Goal: Task Accomplishment & Management: Manage account settings

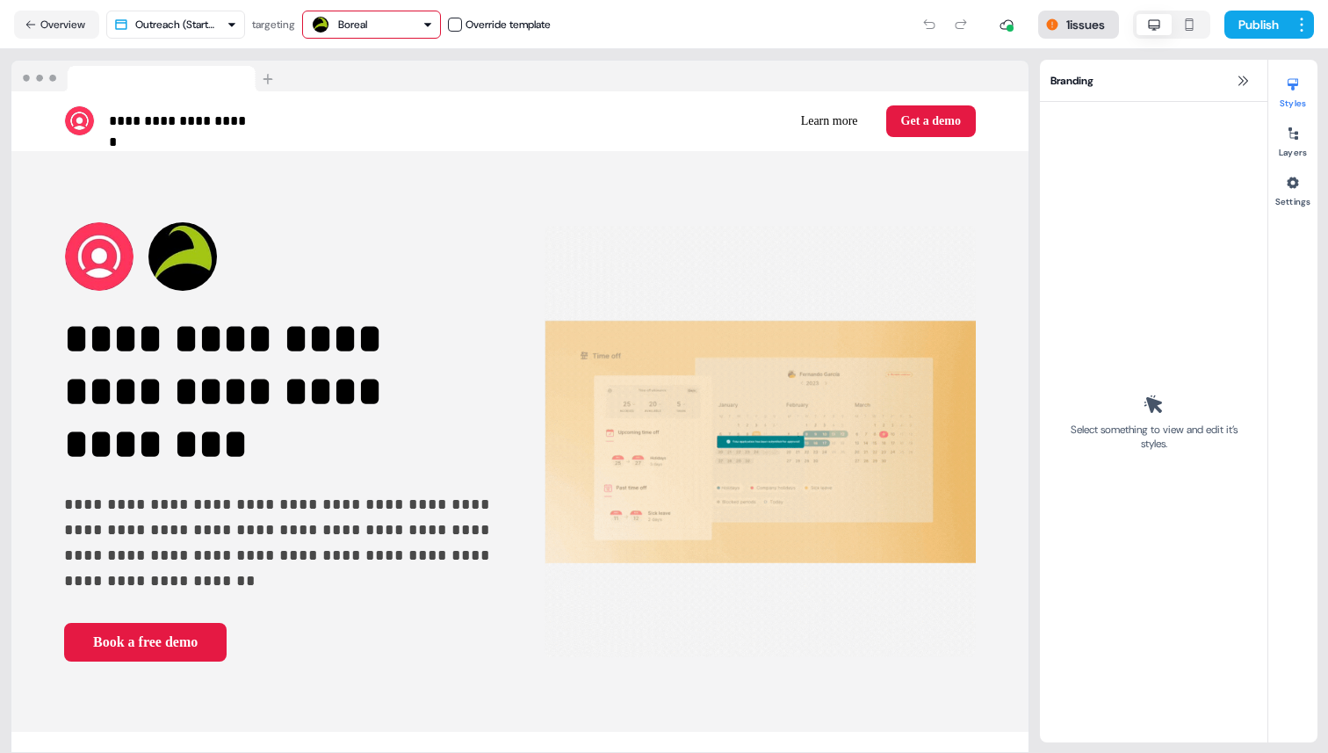
click at [1068, 31] on button "1 issues" at bounding box center [1078, 25] width 81 height 28
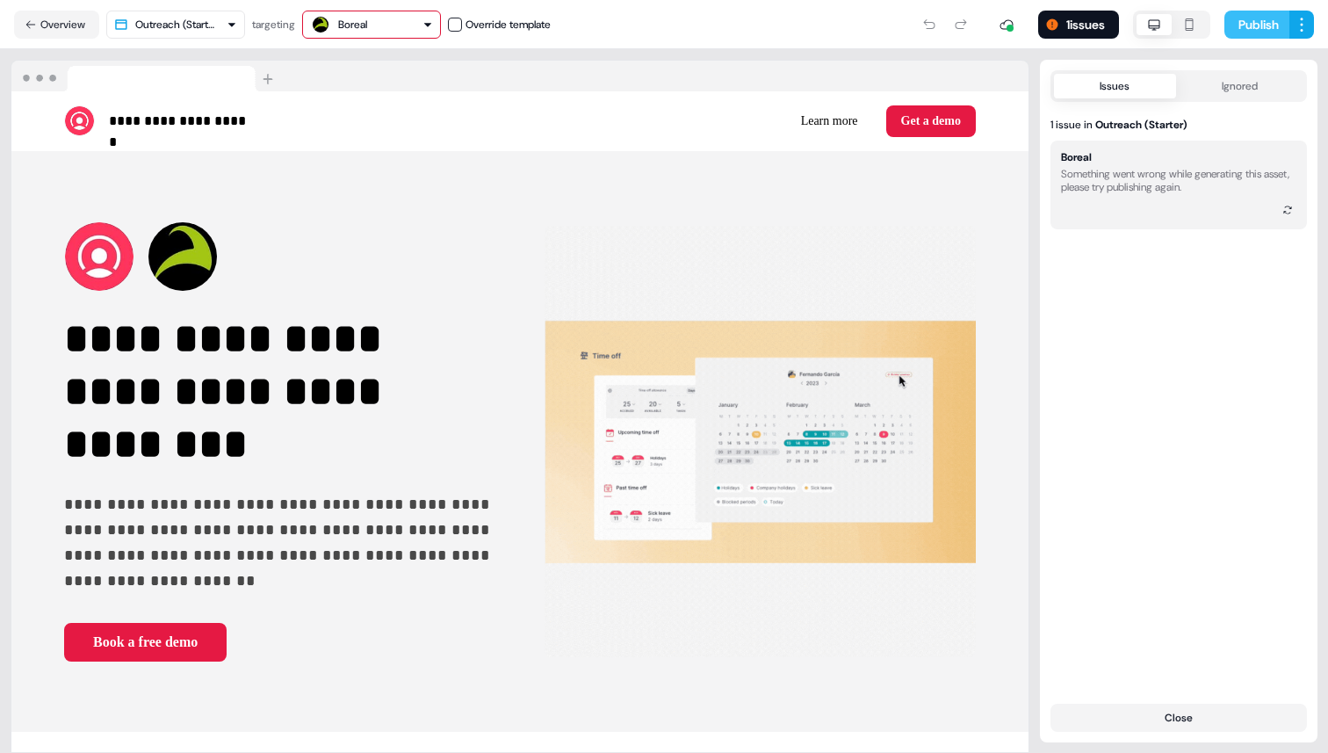
click at [1252, 27] on button "Publish" at bounding box center [1257, 25] width 65 height 28
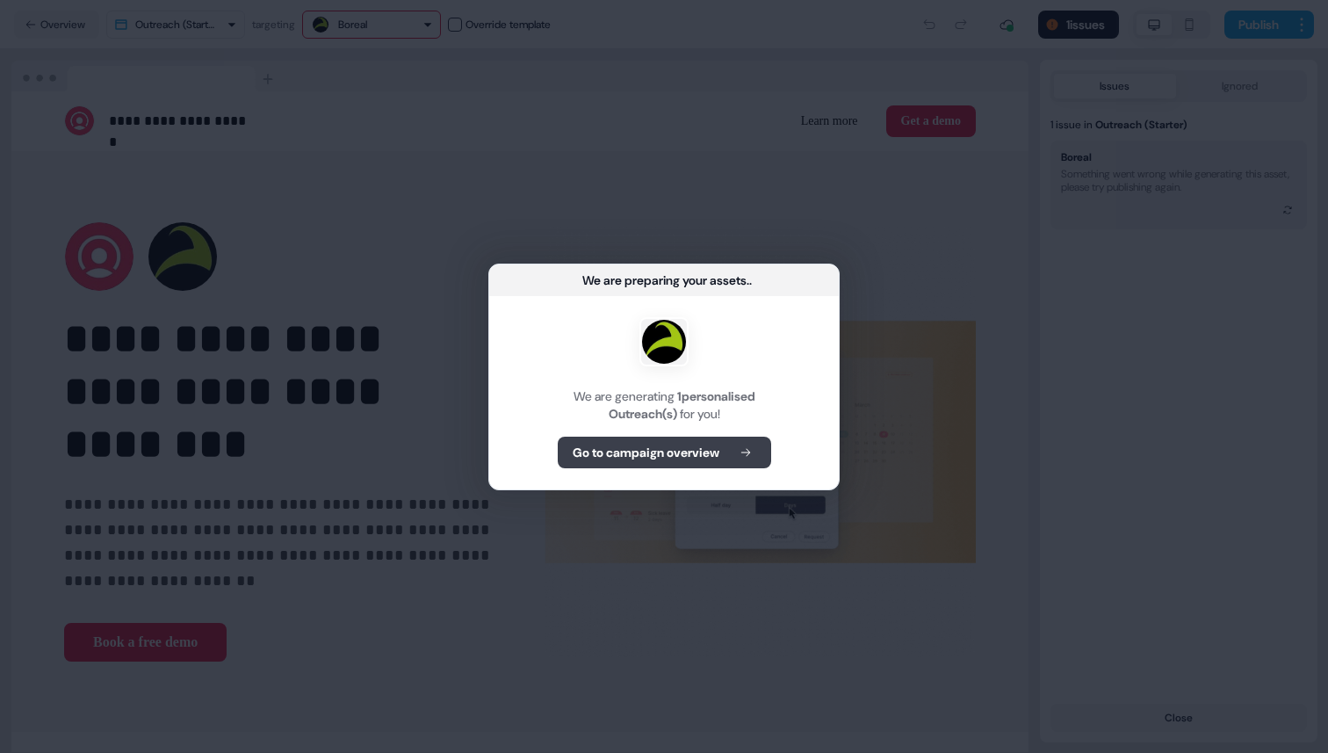
click at [713, 465] on button "Go to campaign overview" at bounding box center [664, 453] width 213 height 32
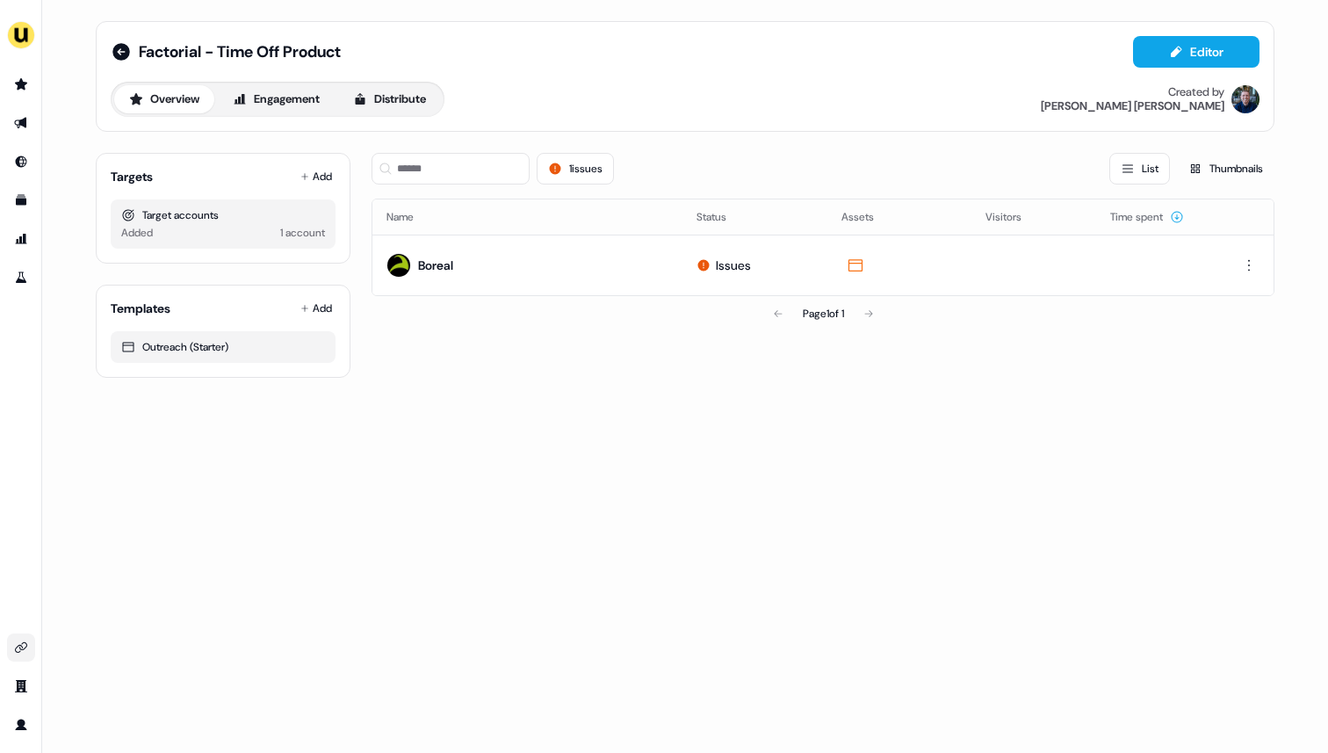
click at [15, 647] on icon "Go to integrations" at bounding box center [21, 647] width 14 height 14
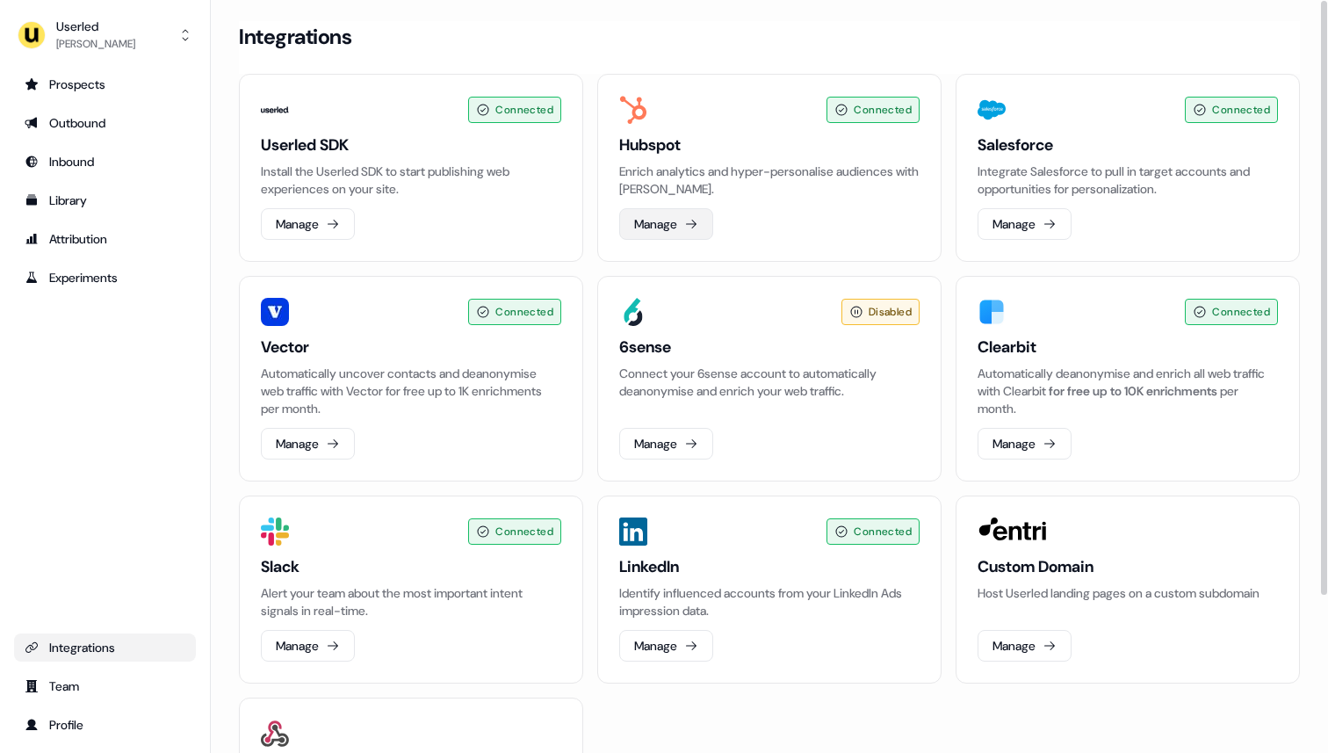
click at [695, 232] on button "Manage" at bounding box center [666, 224] width 94 height 32
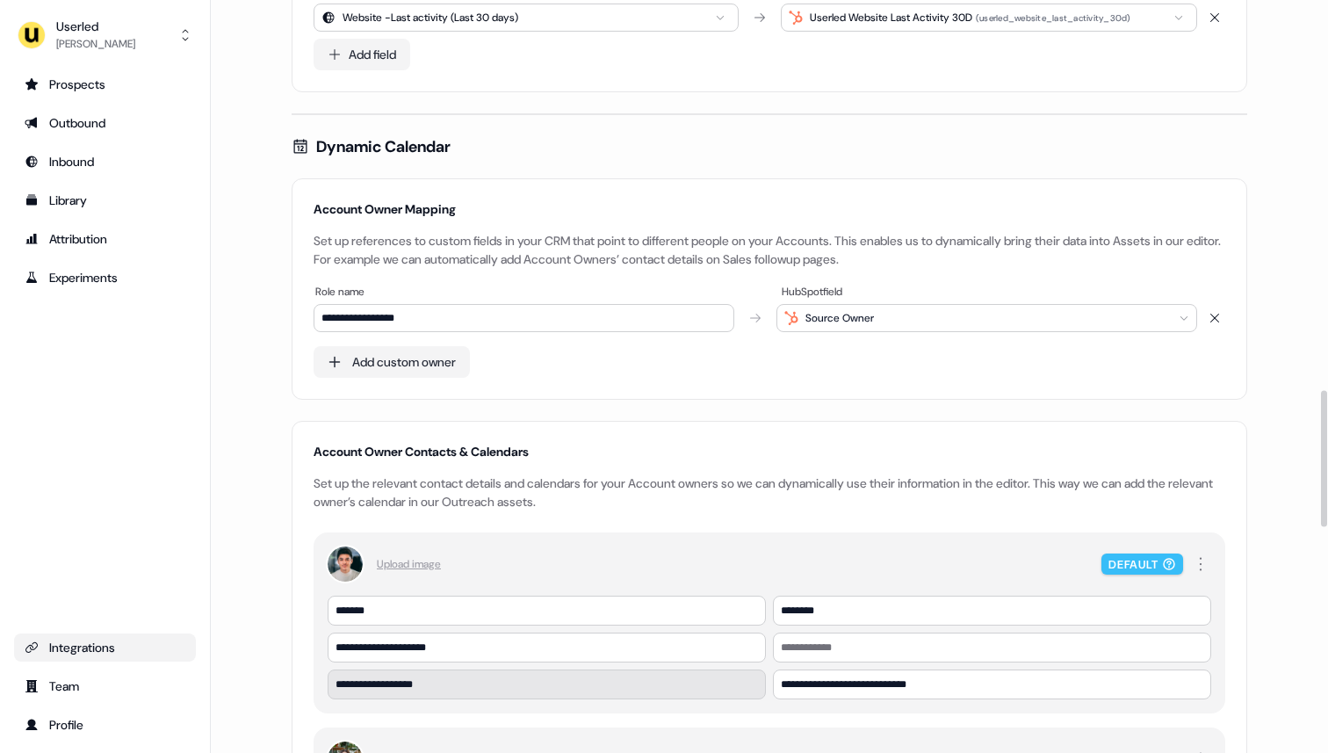
scroll to position [2223, 0]
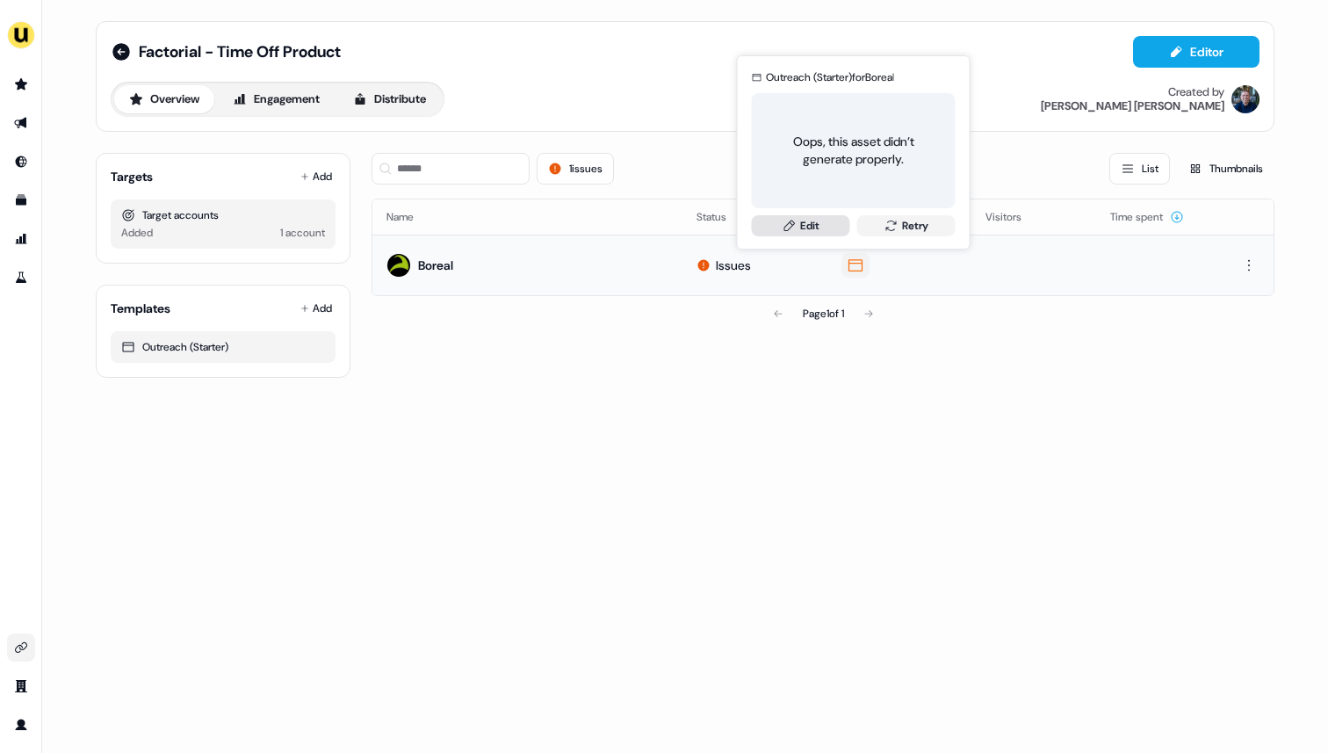
click at [833, 230] on link "Edit" at bounding box center [801, 225] width 98 height 21
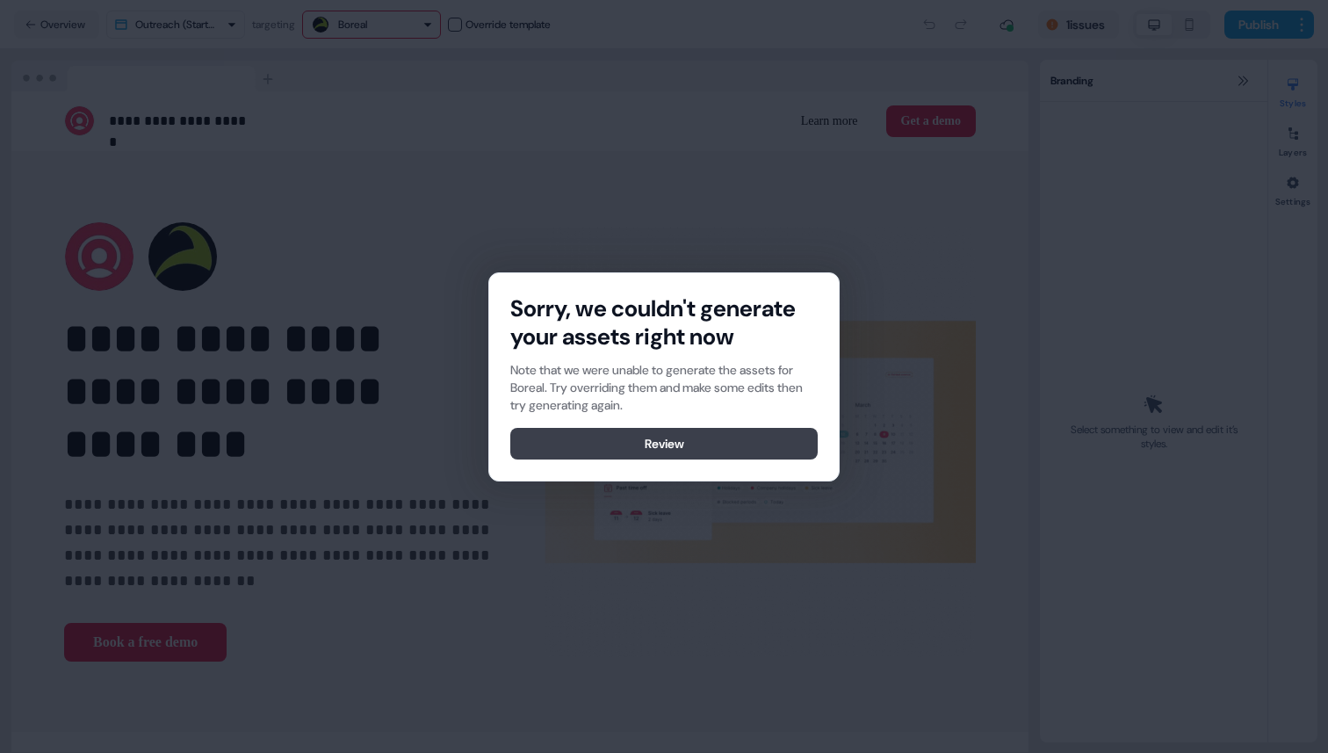
click at [603, 442] on button "Review" at bounding box center [663, 444] width 307 height 32
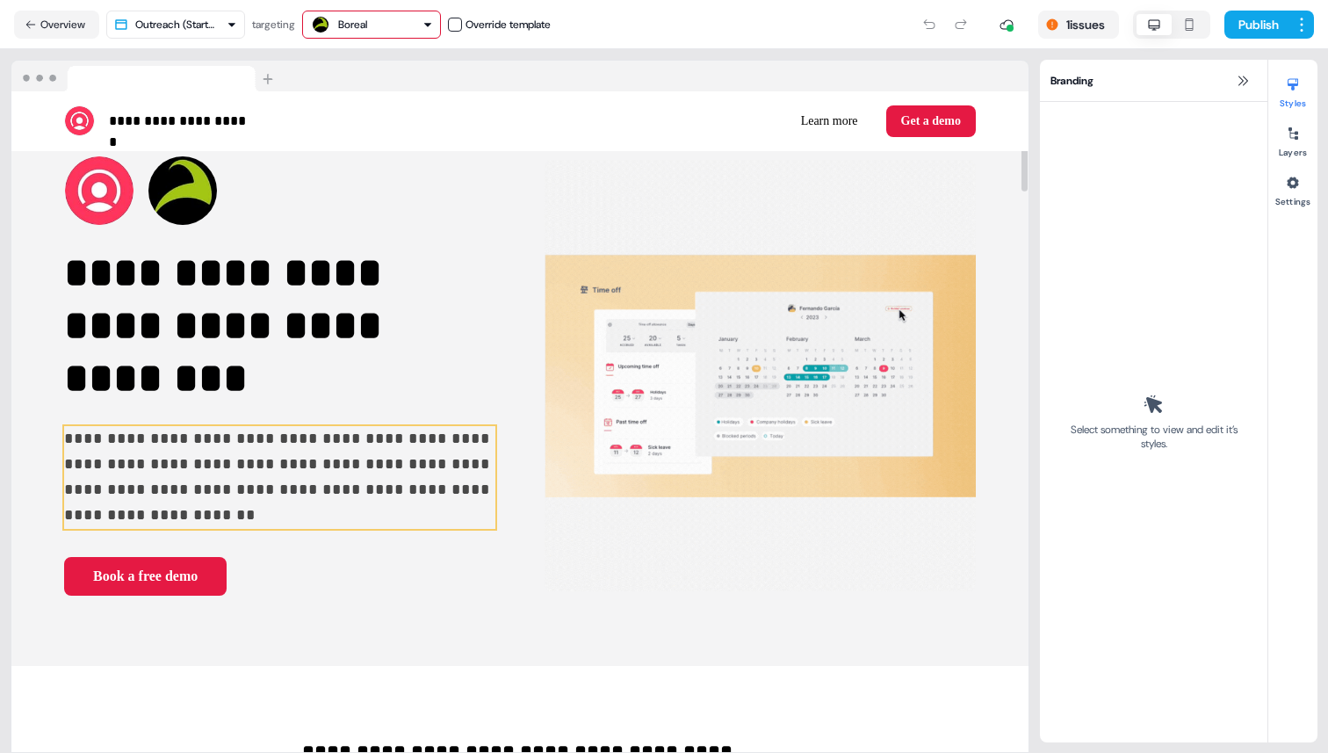
scroll to position [76, 0]
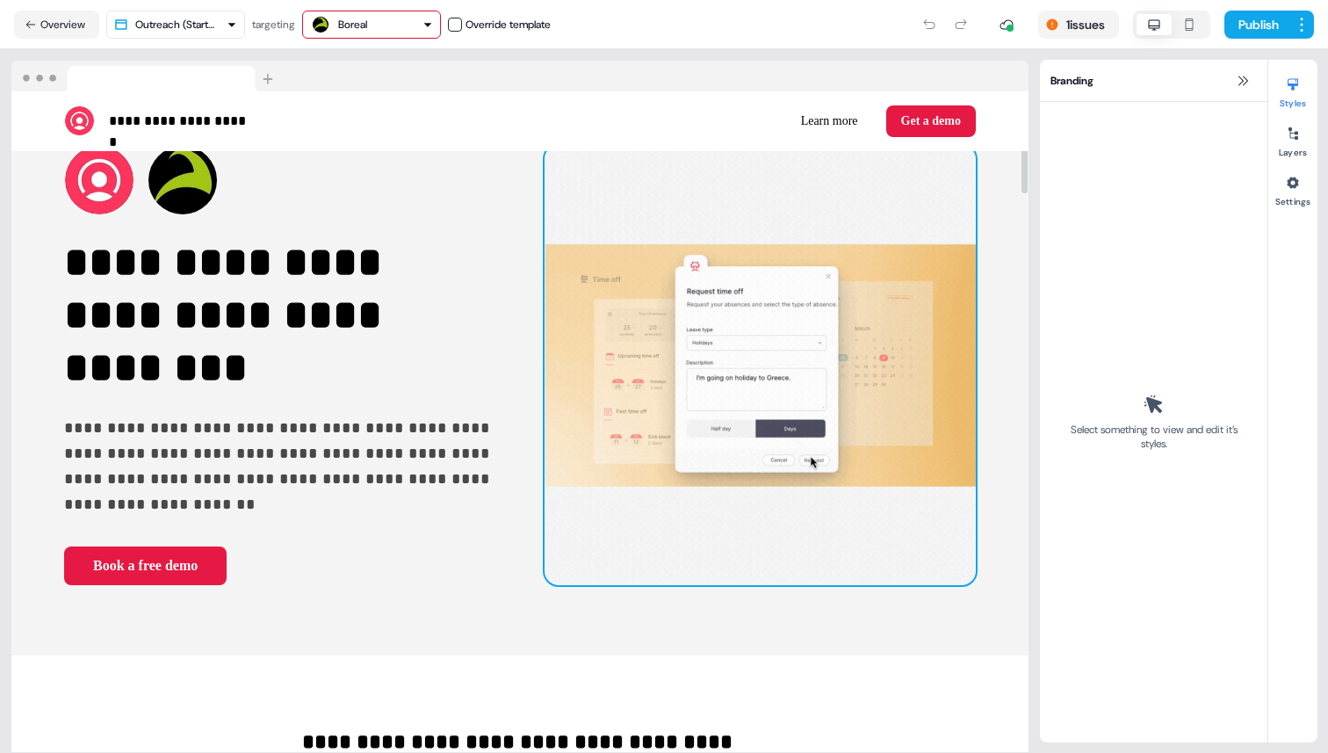
click at [591, 449] on img at bounding box center [760, 365] width 431 height 440
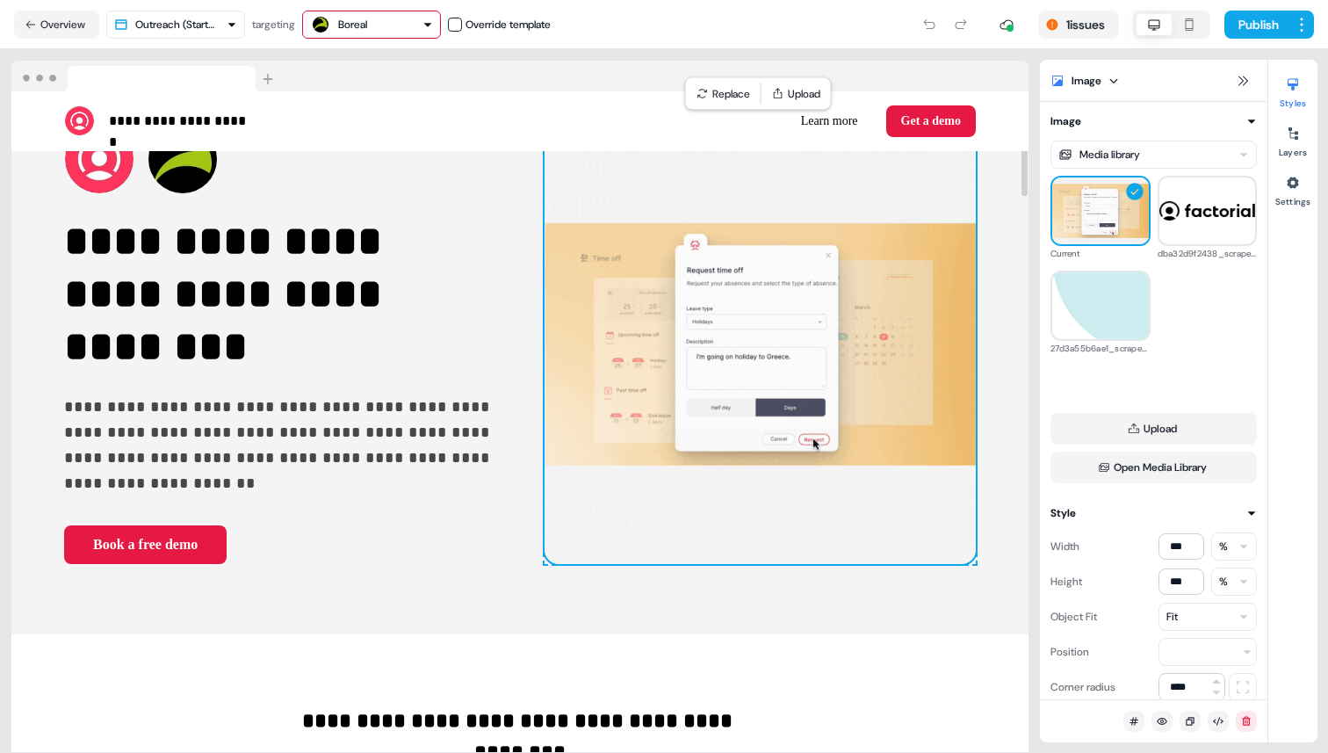
scroll to position [83, 0]
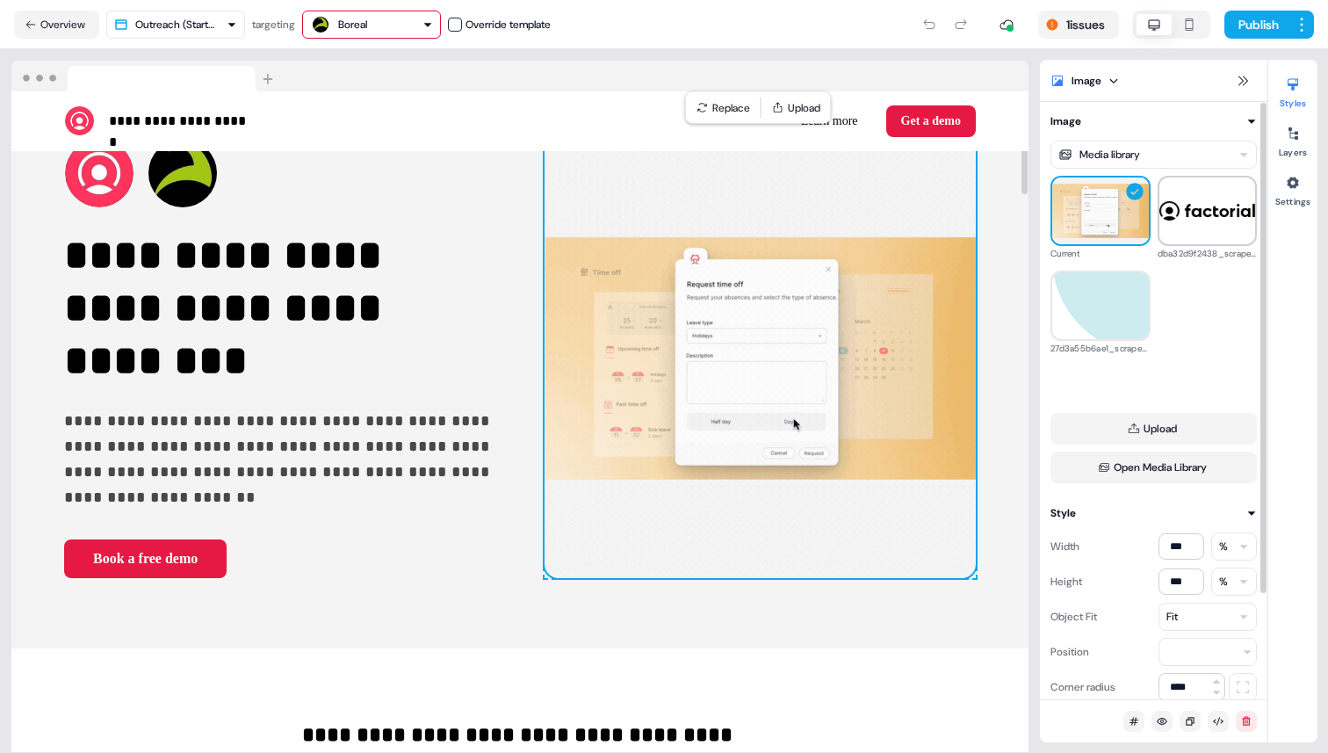
click at [1191, 222] on div at bounding box center [1208, 211] width 100 height 70
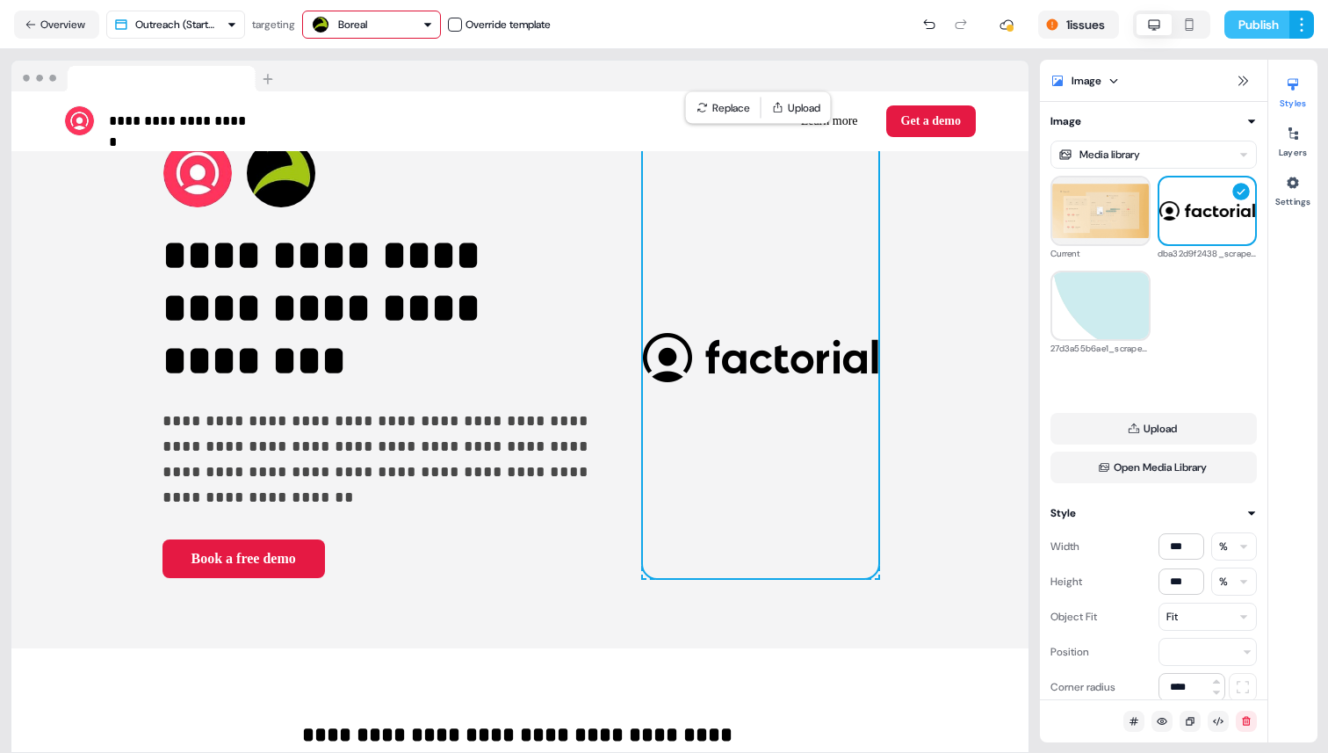
click at [1252, 31] on button "Publish" at bounding box center [1257, 25] width 65 height 28
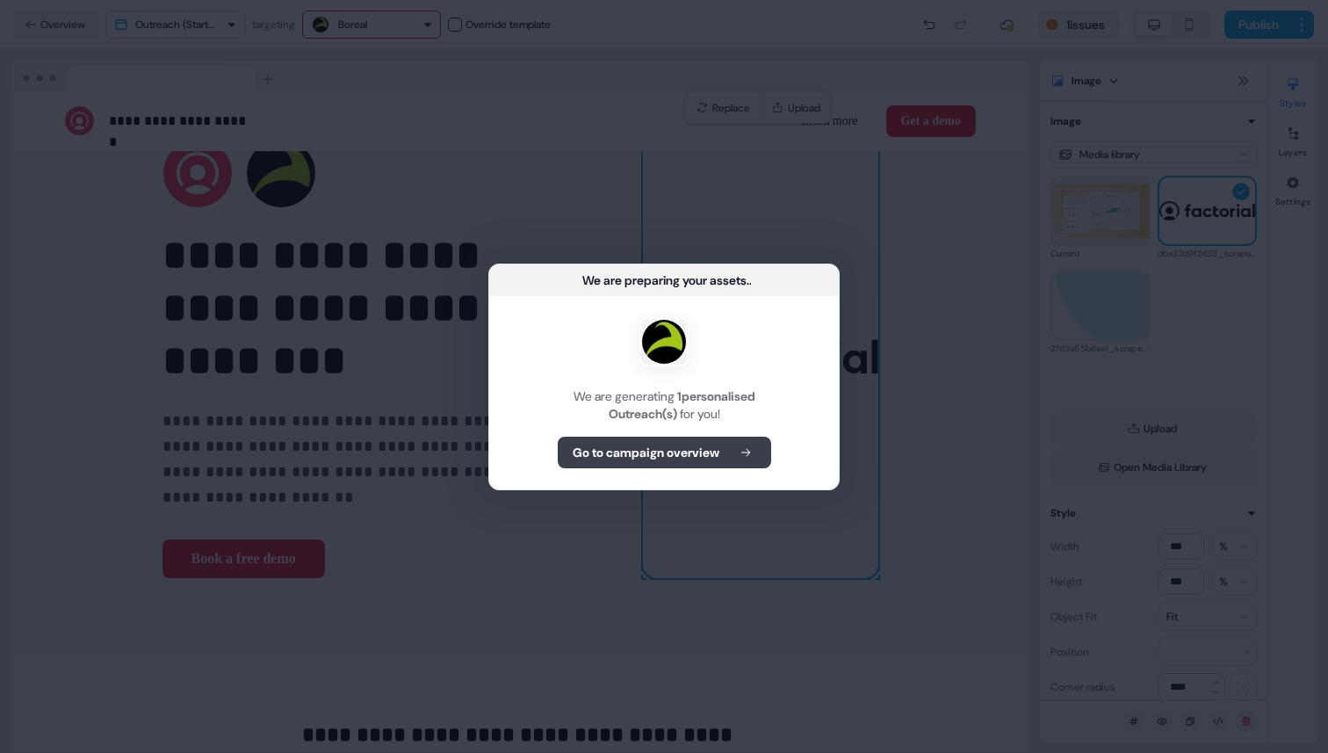
click at [690, 438] on button "Go to campaign overview" at bounding box center [664, 453] width 213 height 32
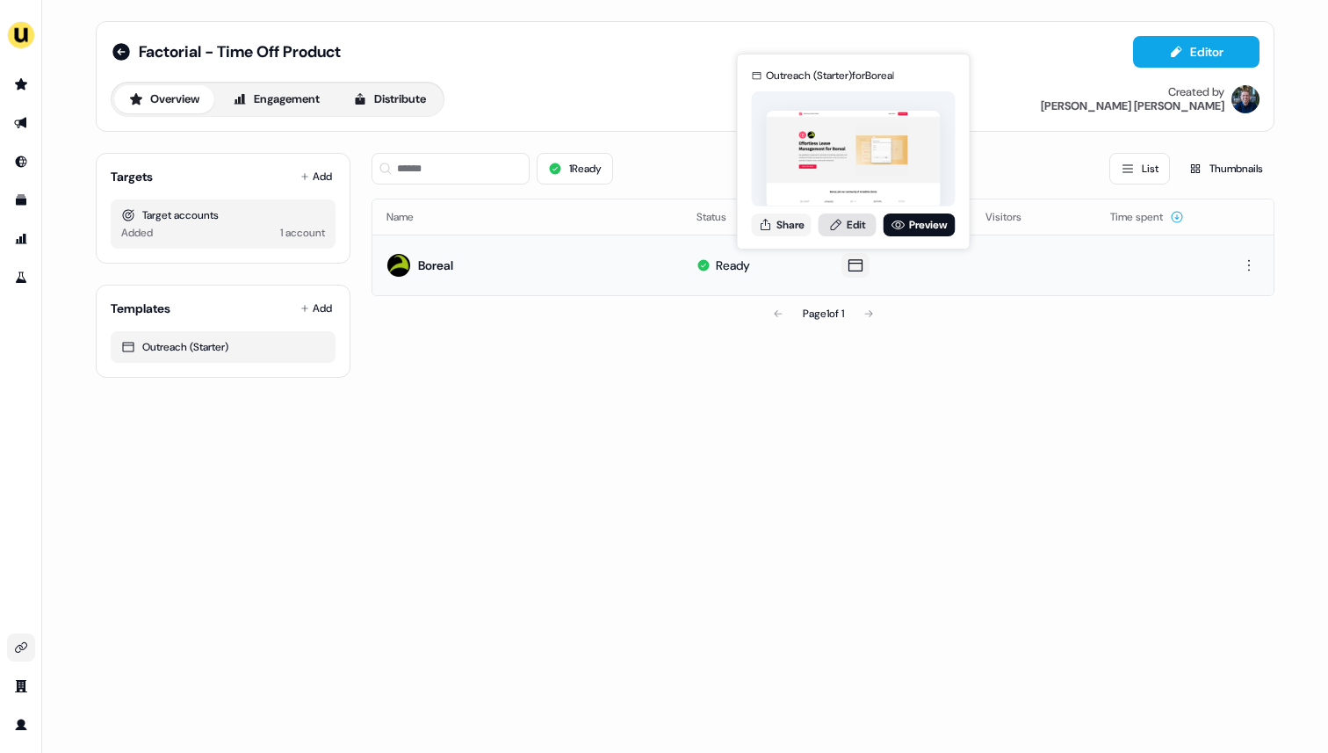
click at [849, 230] on link "Edit" at bounding box center [848, 224] width 58 height 23
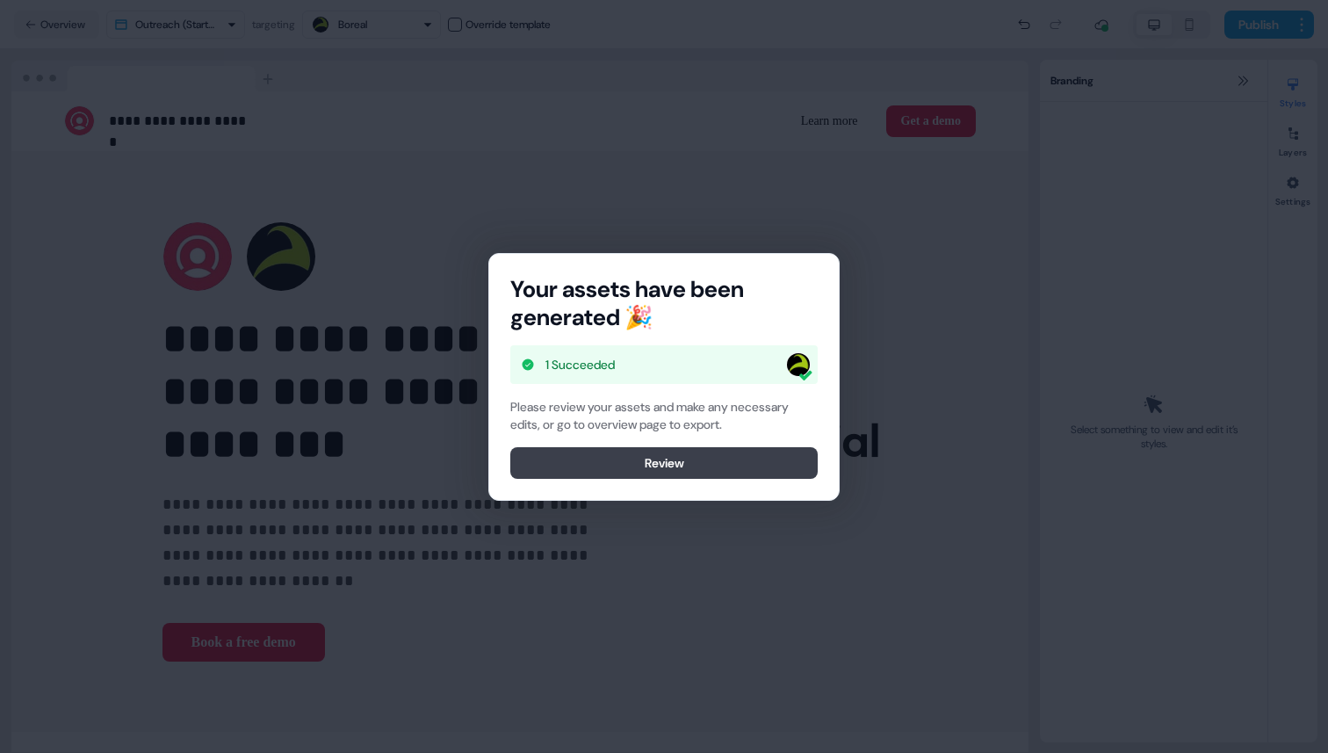
click at [717, 466] on button "Review" at bounding box center [663, 463] width 307 height 32
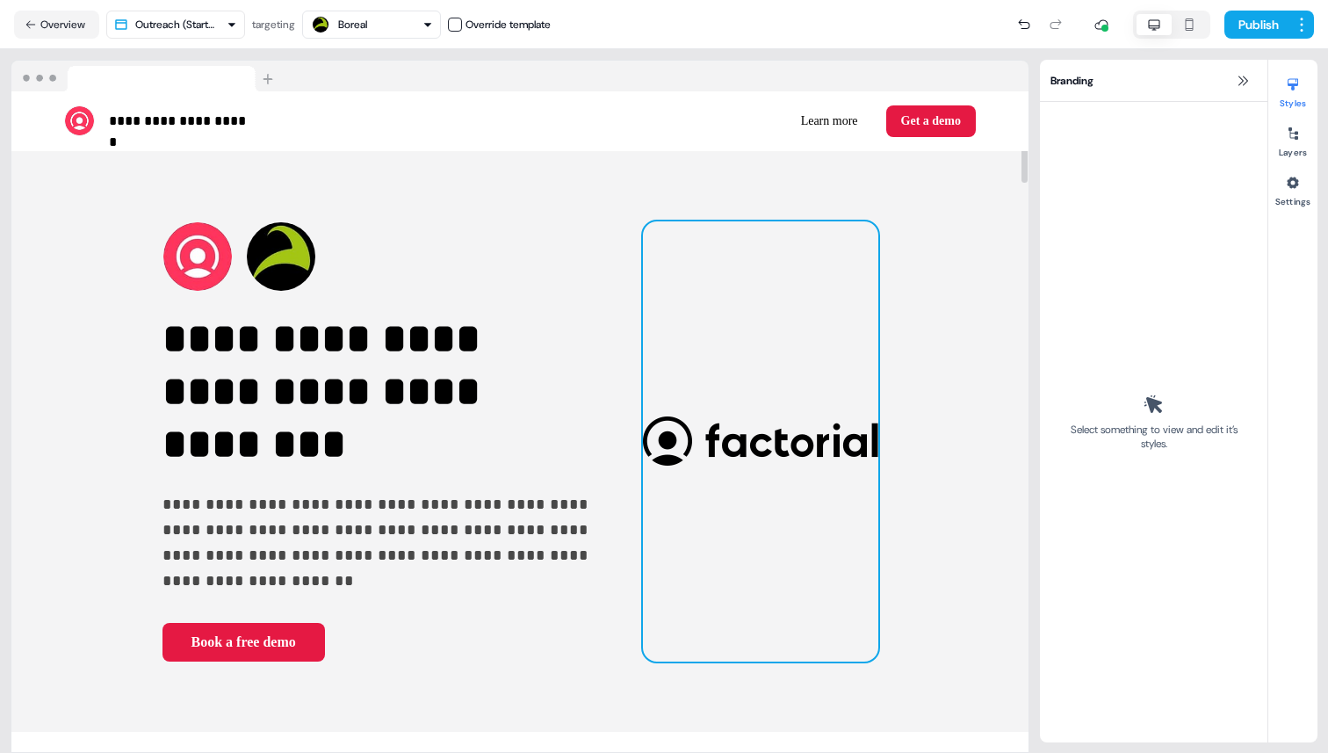
click at [748, 445] on img at bounding box center [760, 441] width 235 height 440
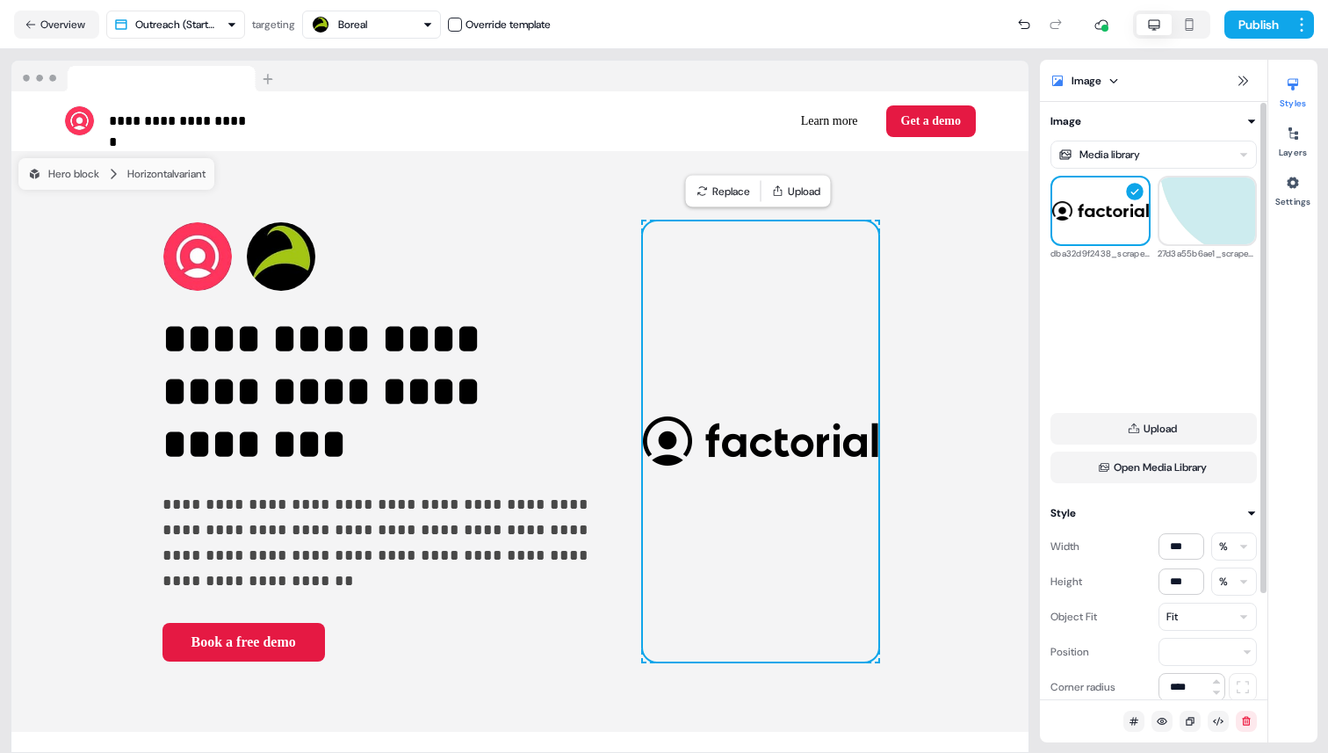
click at [1176, 163] on html "**********" at bounding box center [664, 376] width 1328 height 753
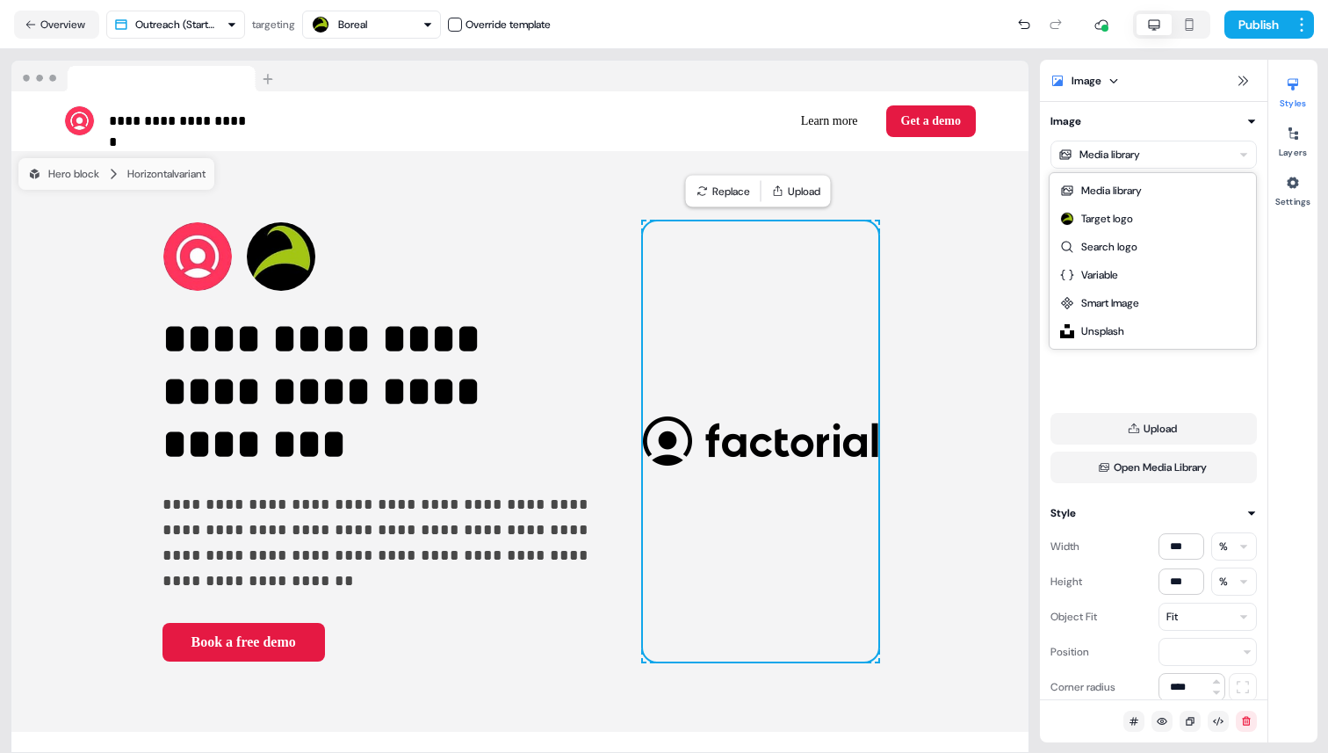
click at [1176, 163] on html "**********" at bounding box center [664, 376] width 1328 height 753
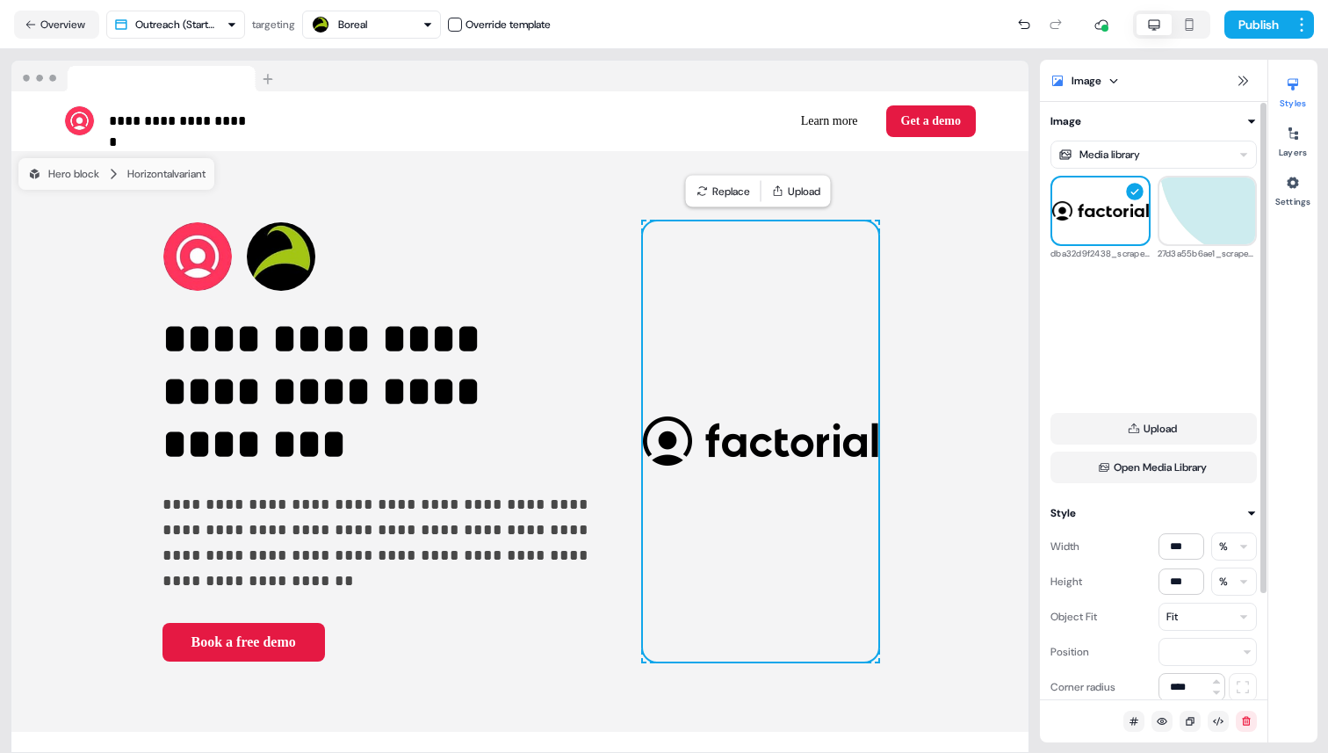
click at [1192, 271] on div "dba32d9f2438_scraped_image.svg 27d3a55b6ae1_scraped_image.svg" at bounding box center [1154, 287] width 206 height 223
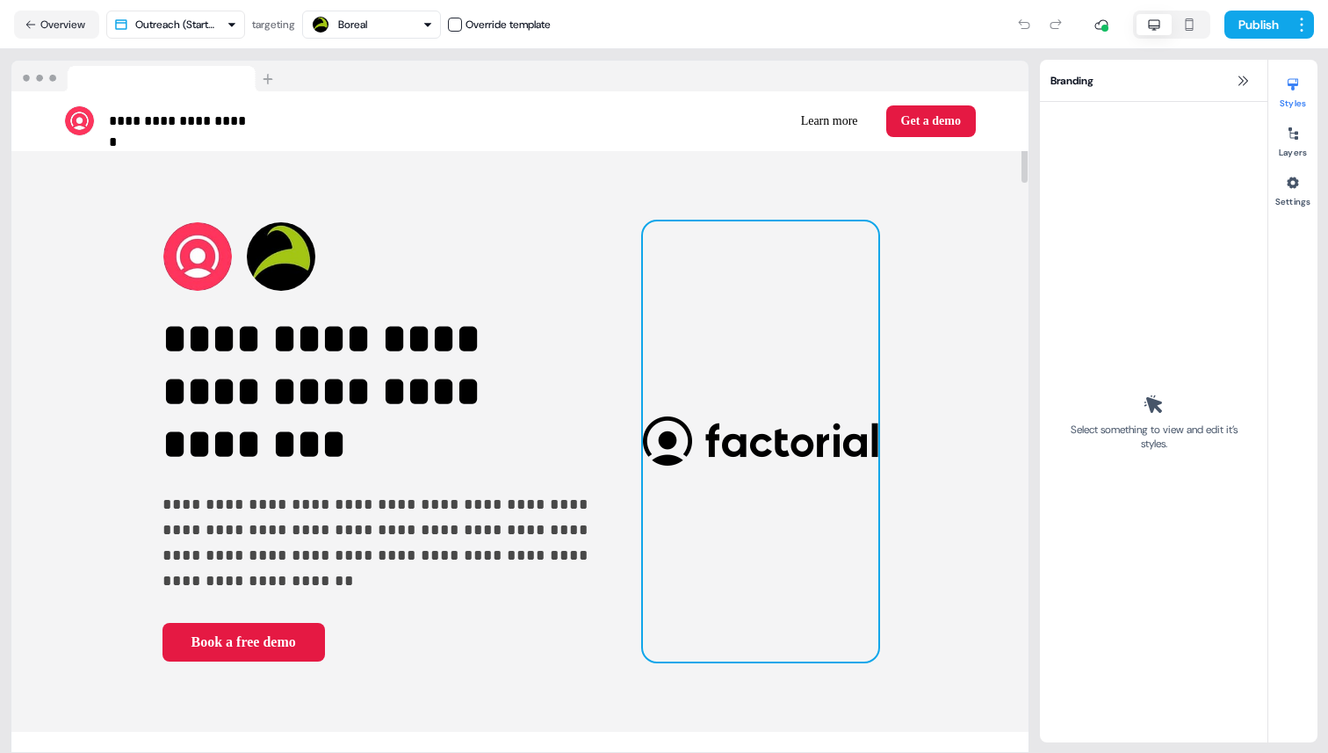
click at [829, 426] on img at bounding box center [760, 441] width 235 height 440
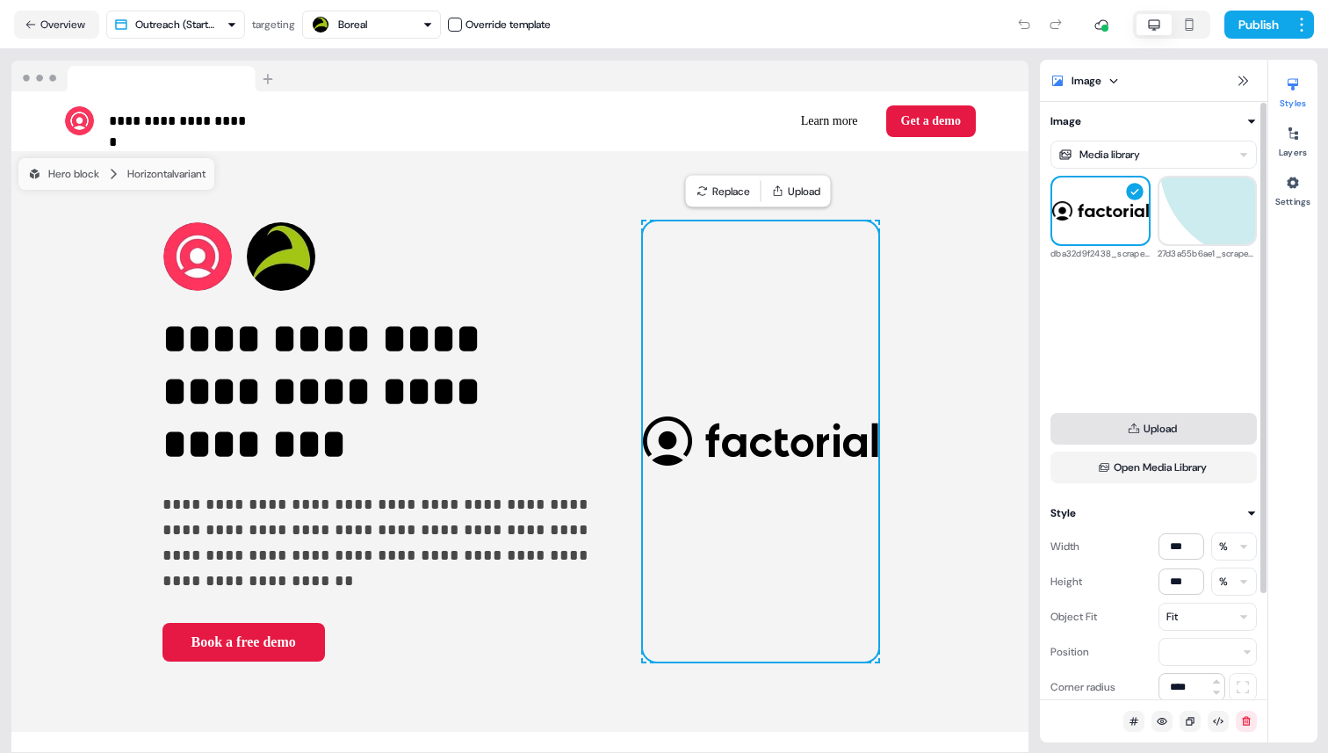
click at [1100, 422] on button "Upload" at bounding box center [1154, 429] width 206 height 32
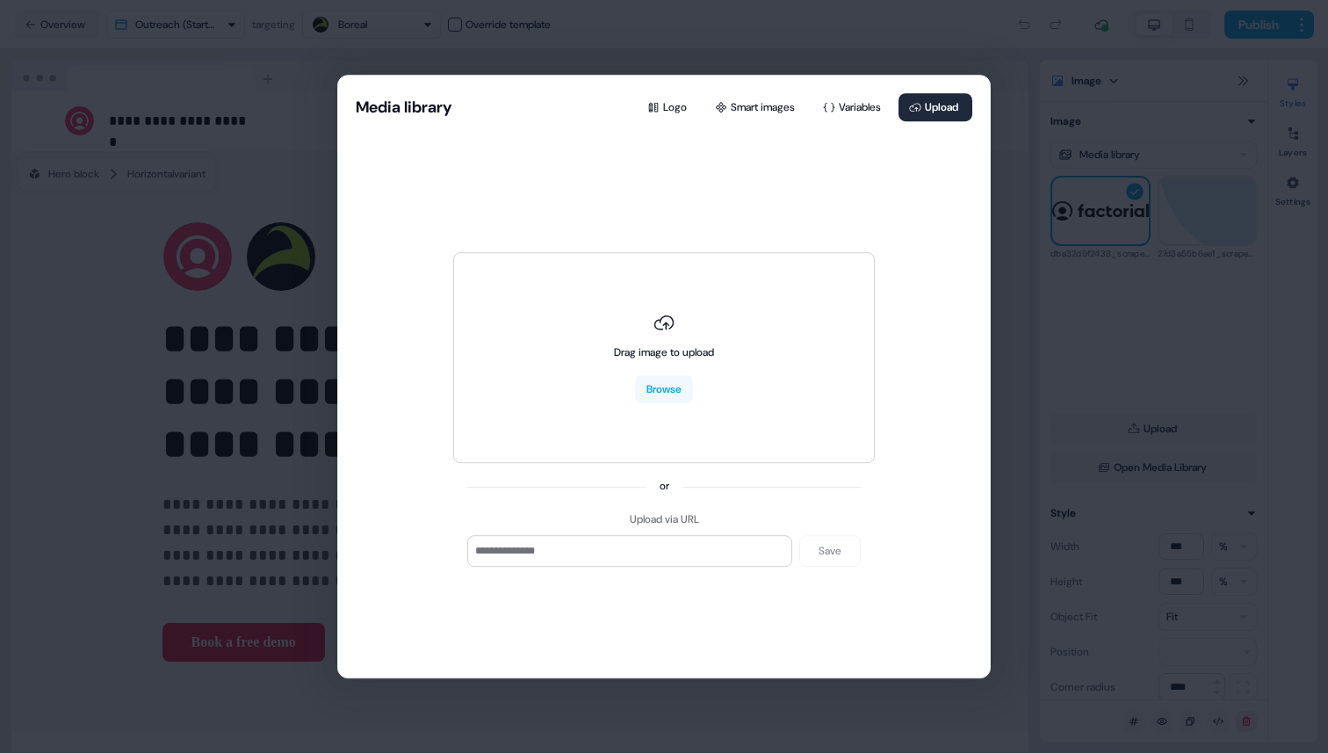
click at [1085, 279] on div "Media library Logo Smart images Variables Upload Drag image to upload Browse or…" at bounding box center [664, 376] width 1328 height 753
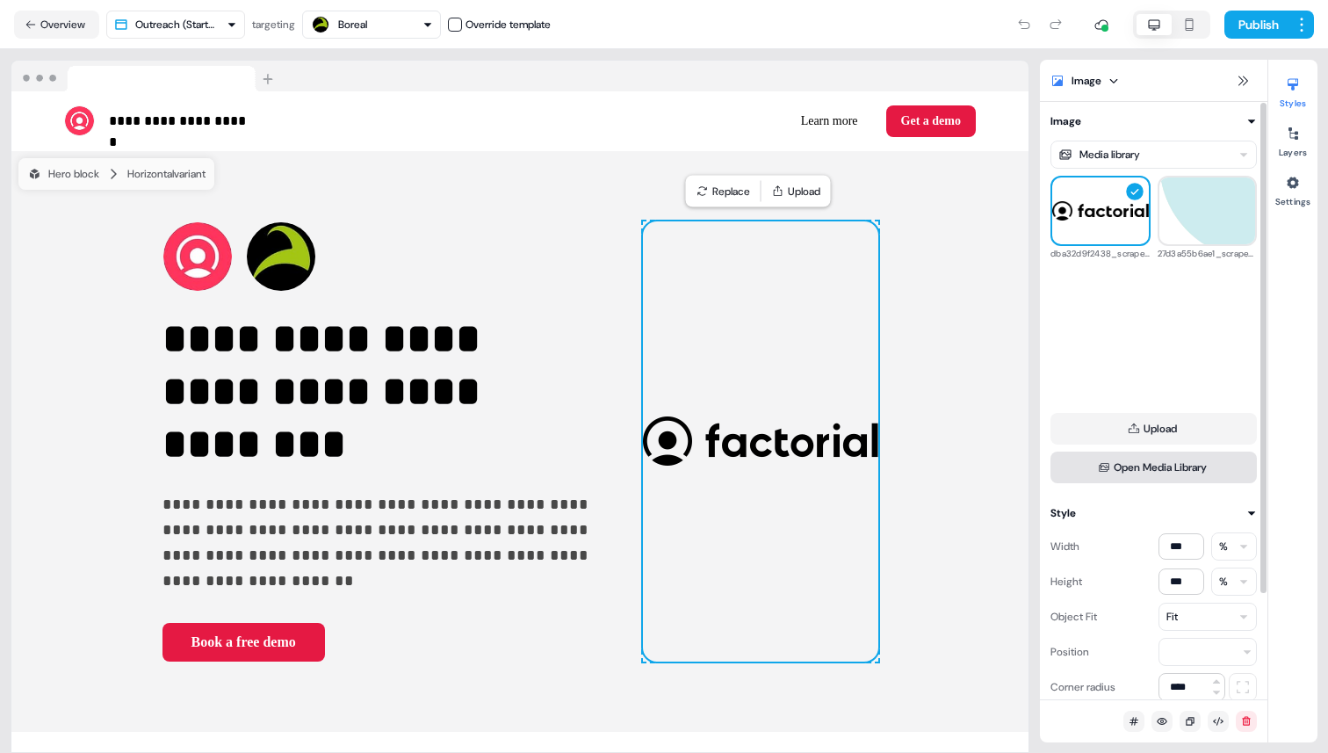
click at [1123, 469] on button "Open Media Library" at bounding box center [1154, 468] width 206 height 32
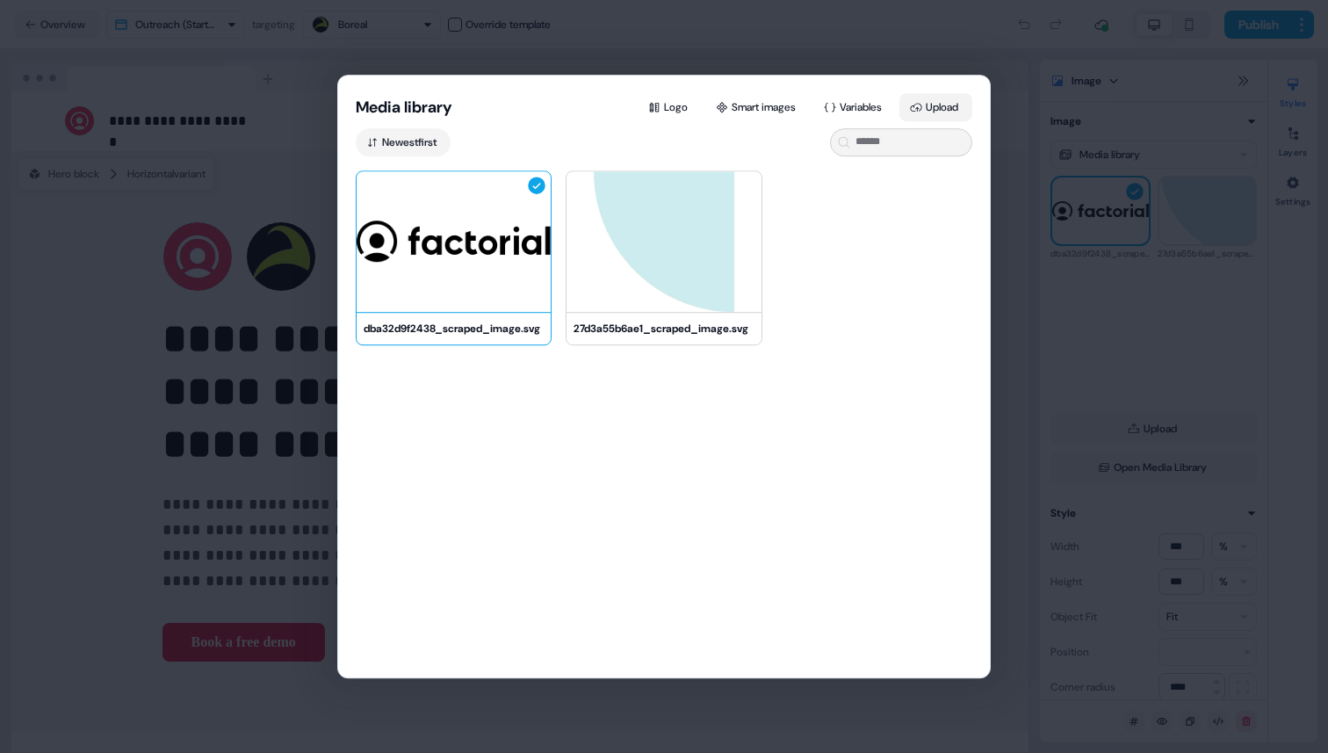
click at [941, 113] on button "Upload" at bounding box center [936, 107] width 73 height 28
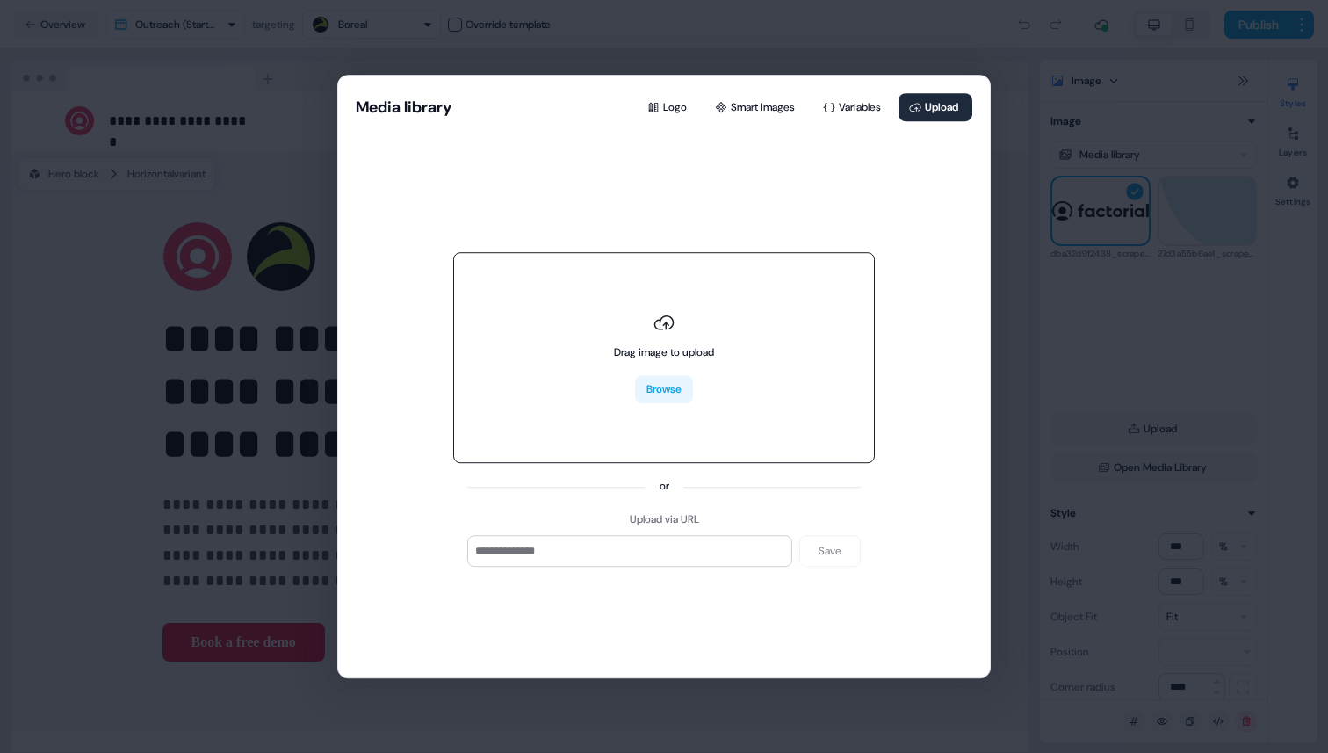
click at [661, 392] on button "Browse" at bounding box center [664, 390] width 58 height 28
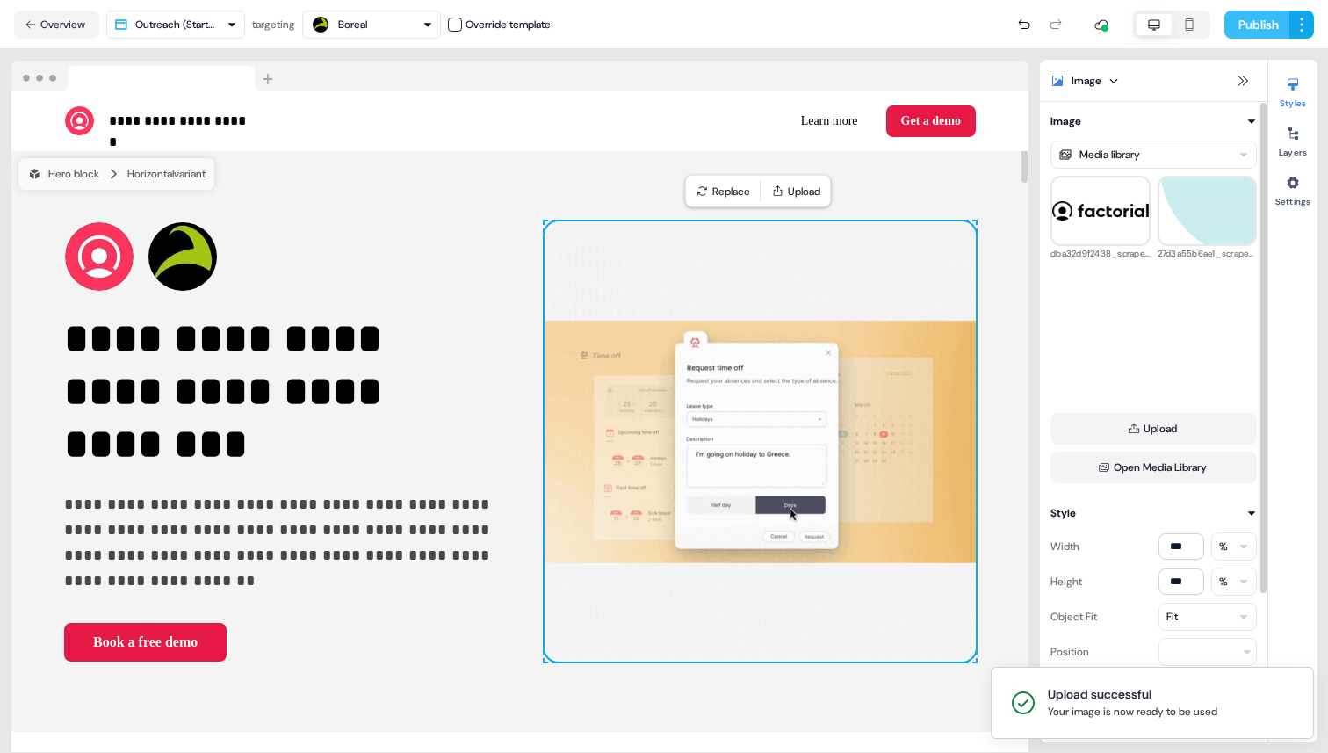
click at [1264, 25] on button "Publish" at bounding box center [1257, 25] width 65 height 28
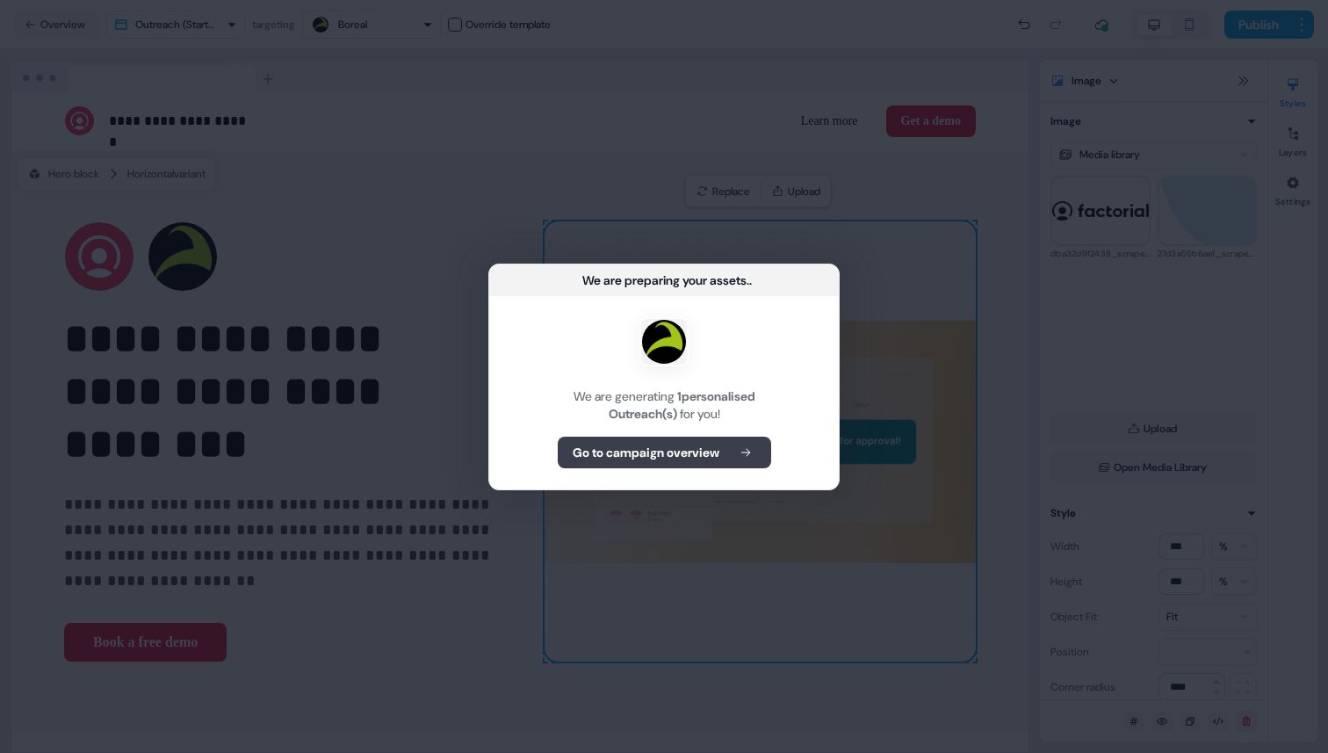
click at [714, 449] on b "Go to campaign overview" at bounding box center [646, 453] width 147 height 18
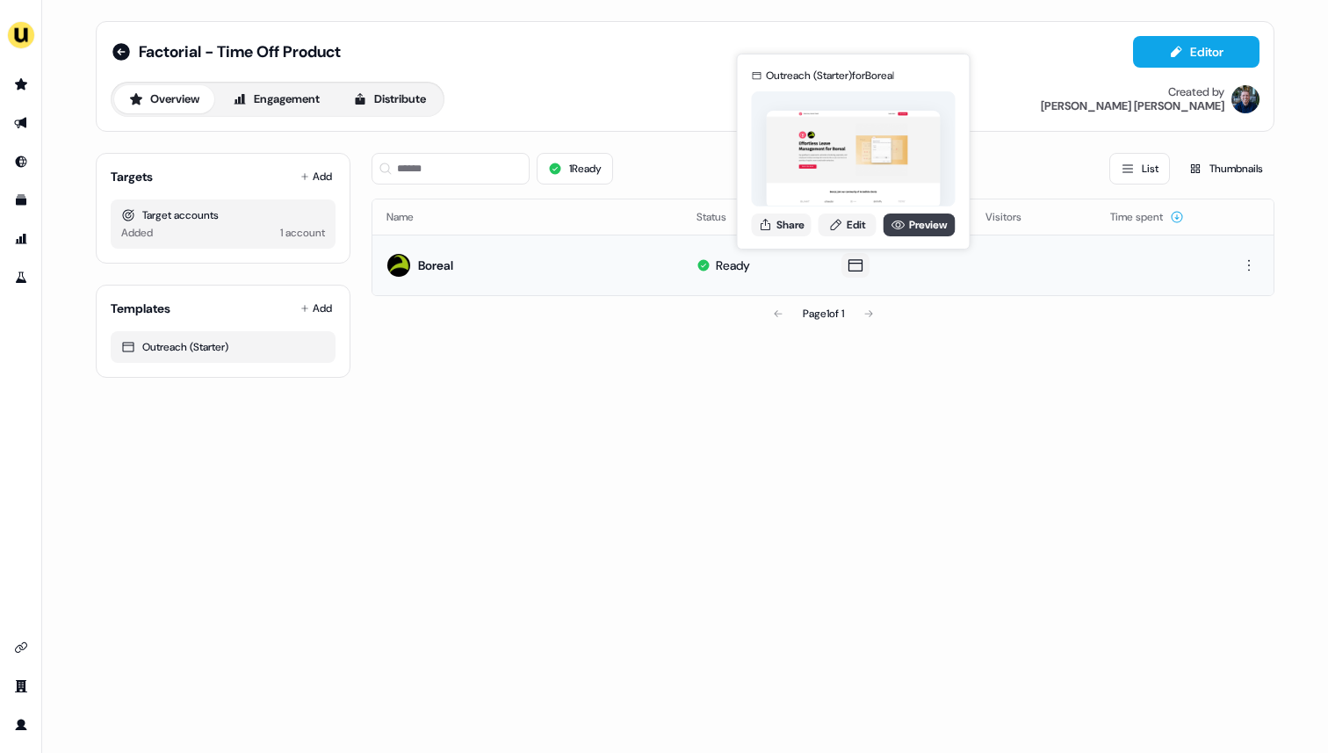
click at [893, 226] on icon at bounding box center [899, 225] width 14 height 14
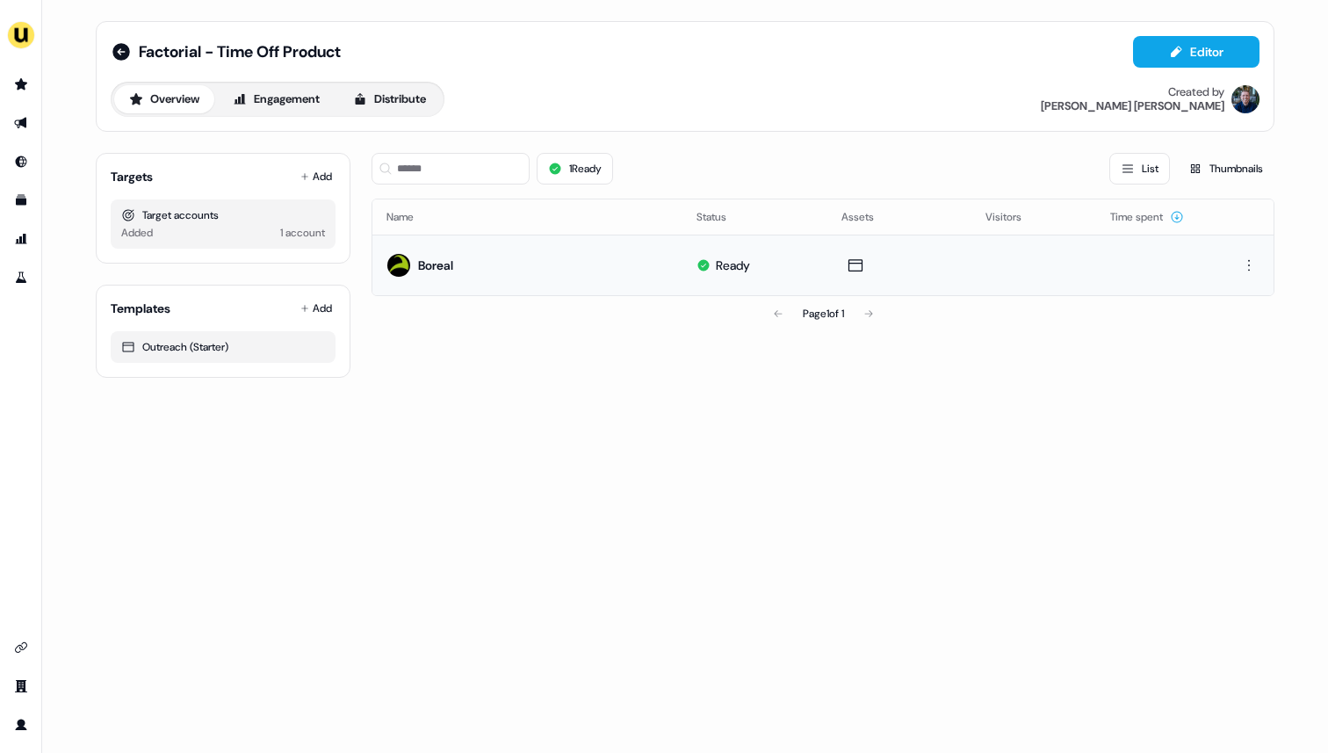
click at [865, 383] on div "Factorial - Time Off Product Editor Overview Engagement Distribute Created by J…" at bounding box center [685, 199] width 1221 height 399
click at [855, 394] on div "Factorial - Time Off Product Editor Overview Engagement Distribute Created by J…" at bounding box center [685, 199] width 1221 height 399
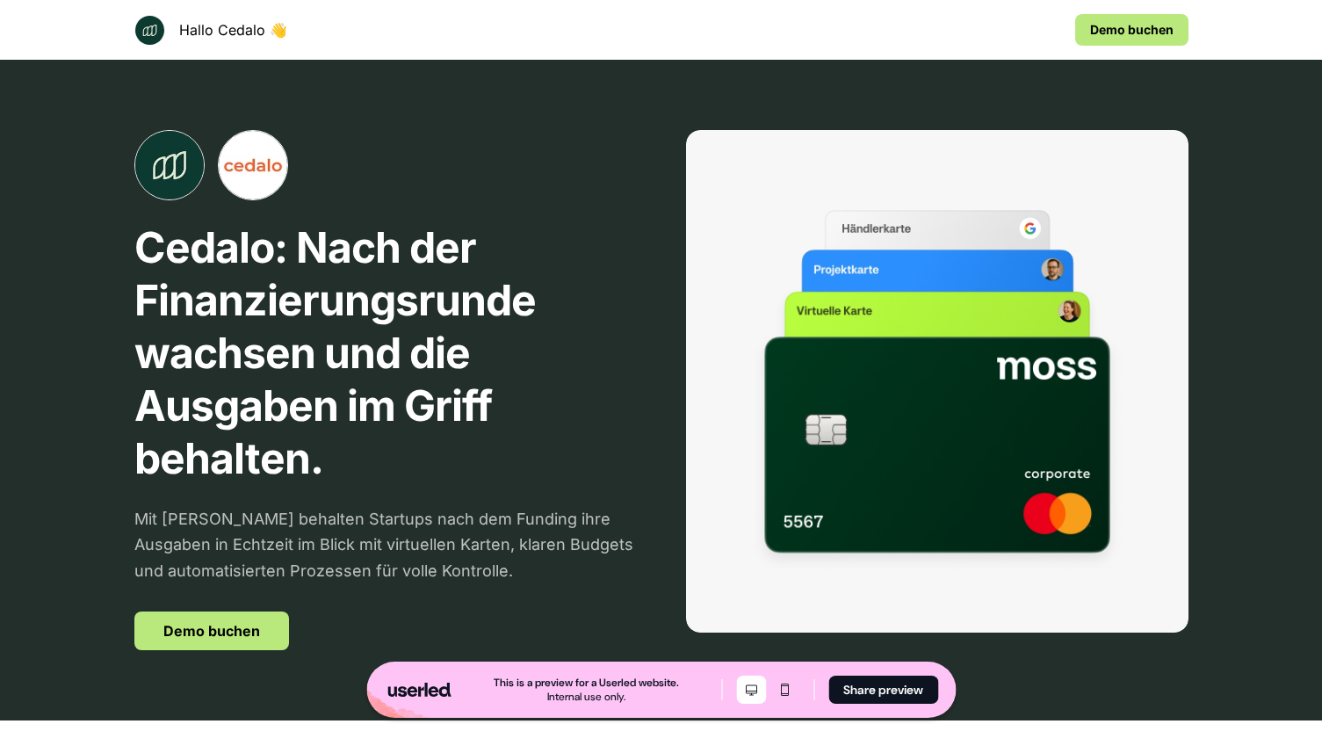
scroll to position [3324, 0]
